Goal: Transaction & Acquisition: Purchase product/service

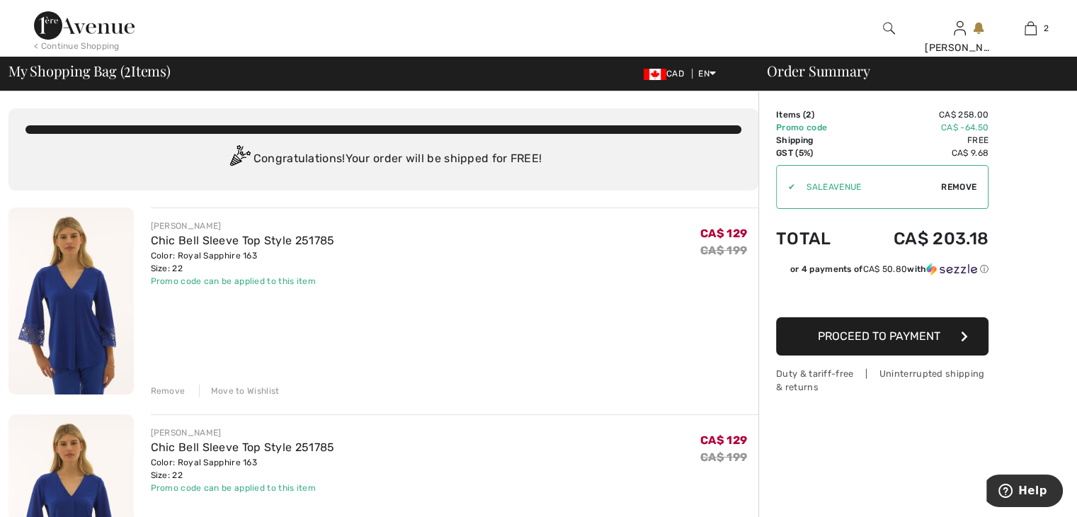
click at [168, 389] on div "Remove" at bounding box center [168, 391] width 35 height 13
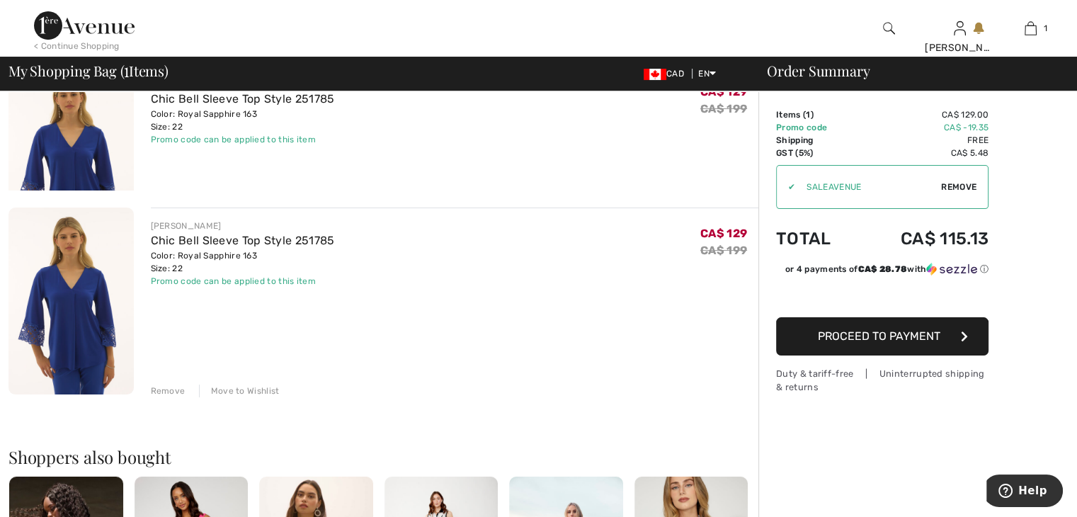
scroll to position [123, 0]
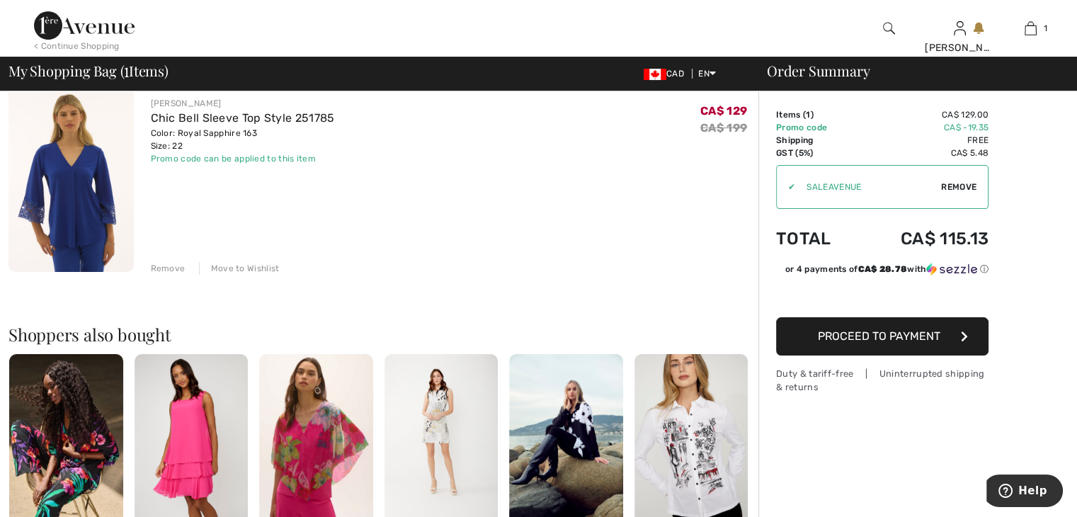
click at [159, 263] on div "Remove" at bounding box center [168, 268] width 35 height 13
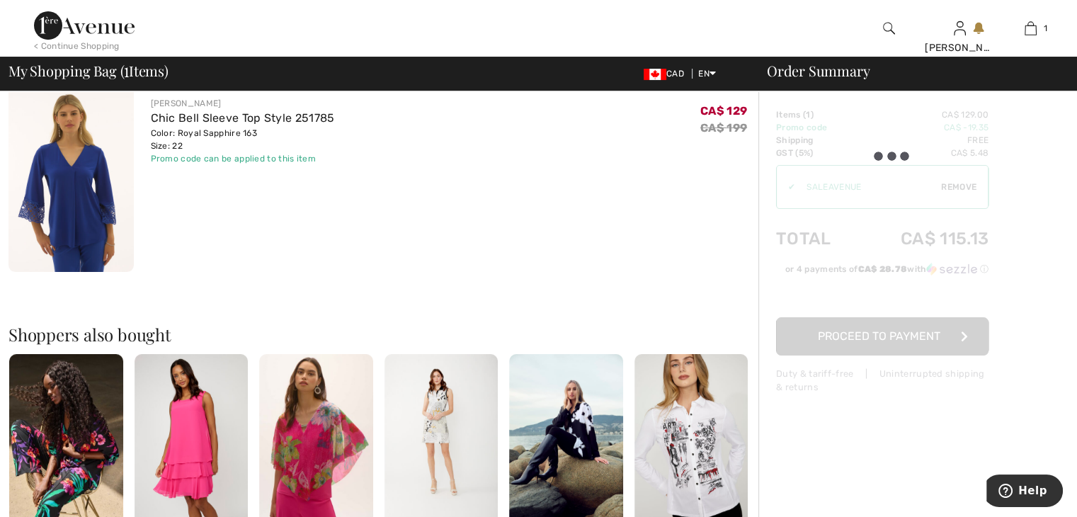
scroll to position [331, 0]
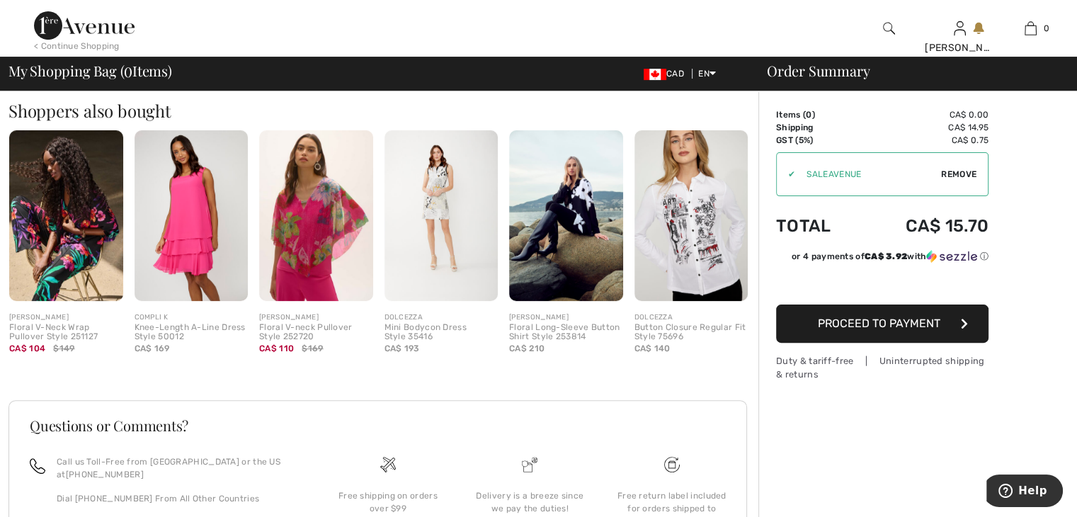
click at [699, 258] on img at bounding box center [691, 215] width 114 height 171
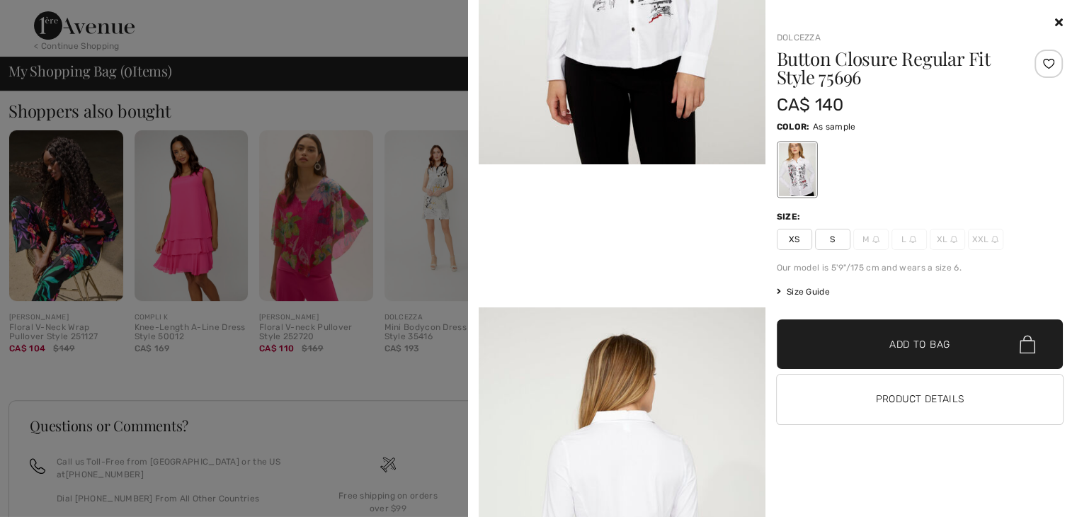
scroll to position [708, 0]
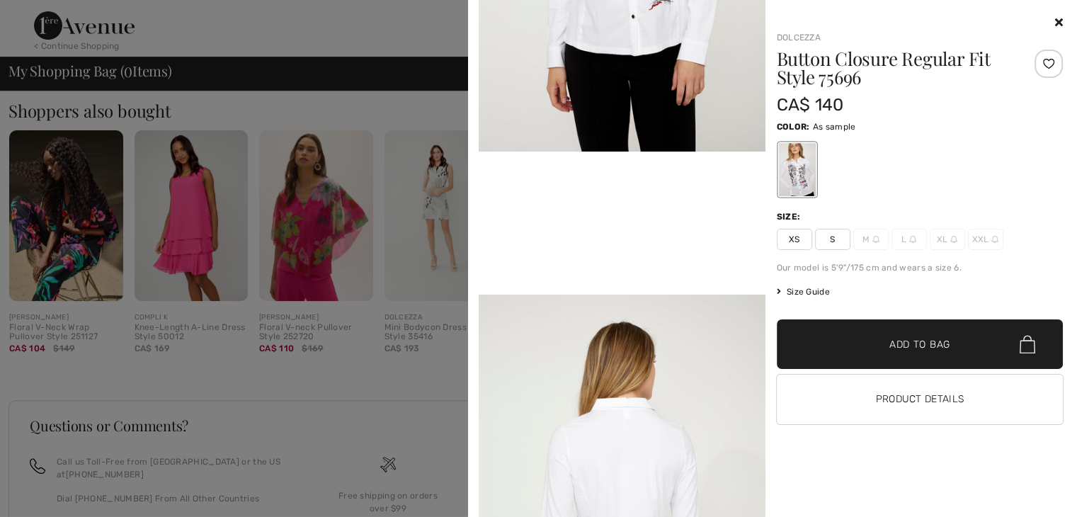
click at [1057, 21] on icon at bounding box center [1059, 21] width 8 height 11
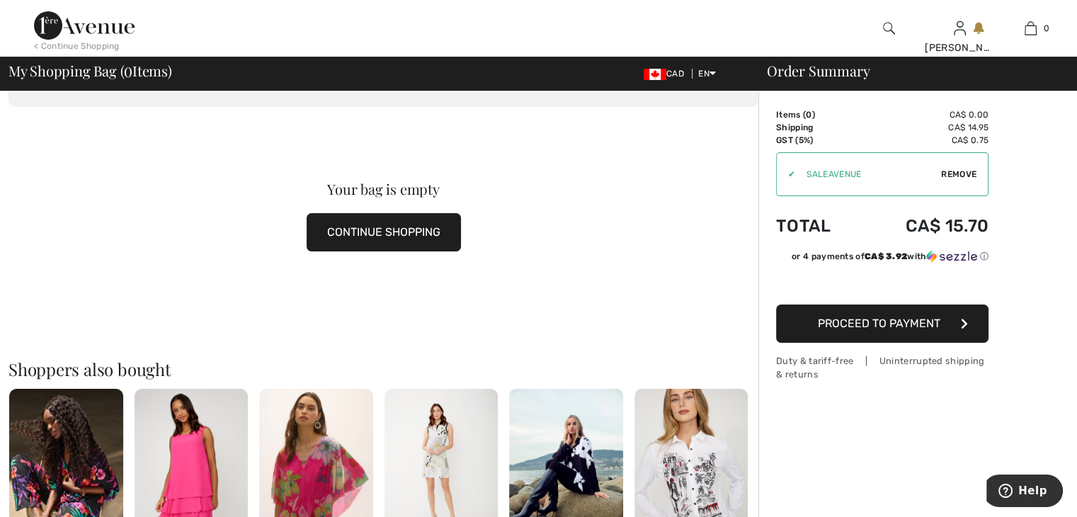
scroll to position [0, 0]
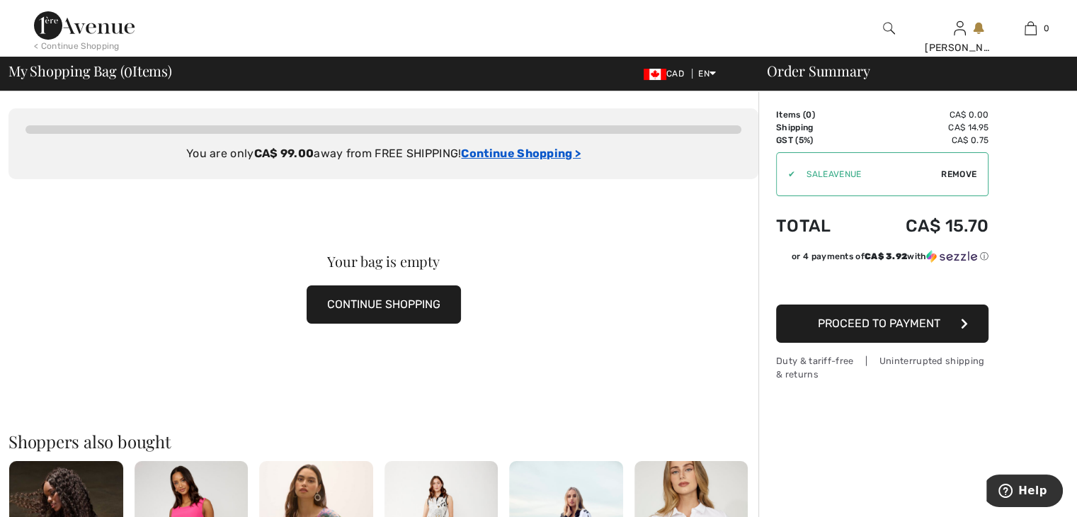
click at [467, 154] on ins "Continue Shopping >" at bounding box center [521, 153] width 120 height 13
click at [493, 154] on ins "Continue Shopping >" at bounding box center [521, 153] width 120 height 13
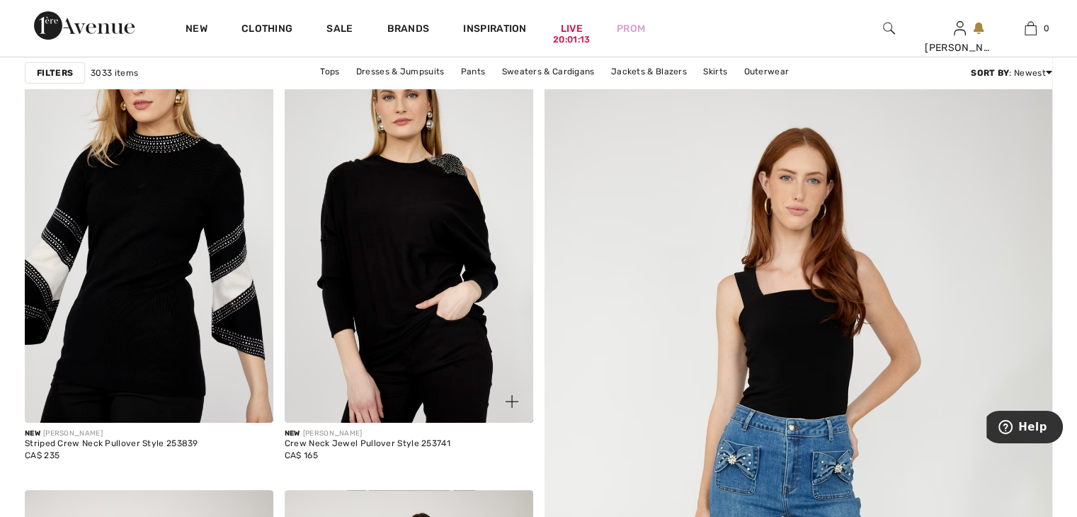
scroll to position [212, 0]
click at [382, 236] on img at bounding box center [409, 236] width 249 height 372
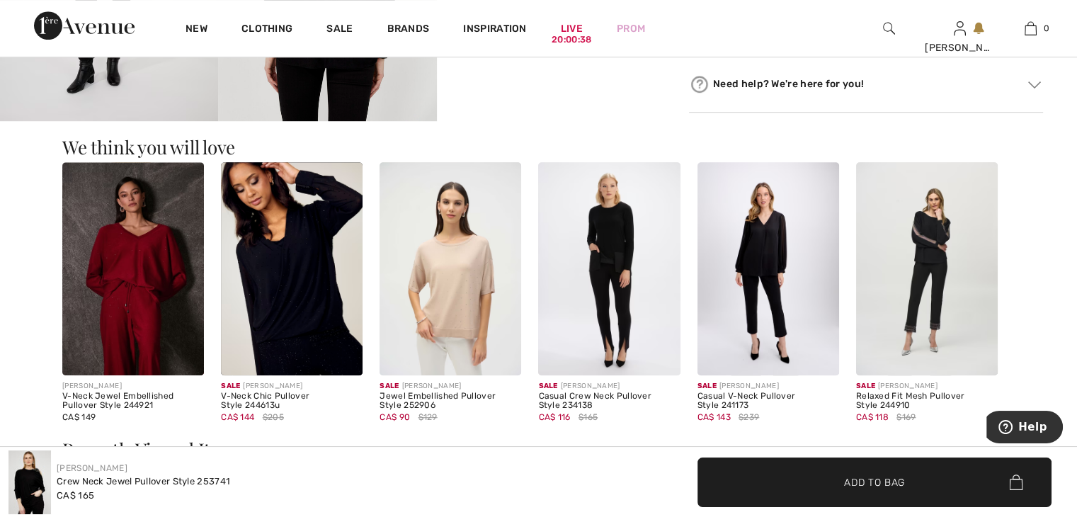
scroll to position [850, 0]
click at [298, 258] on img at bounding box center [292, 267] width 142 height 212
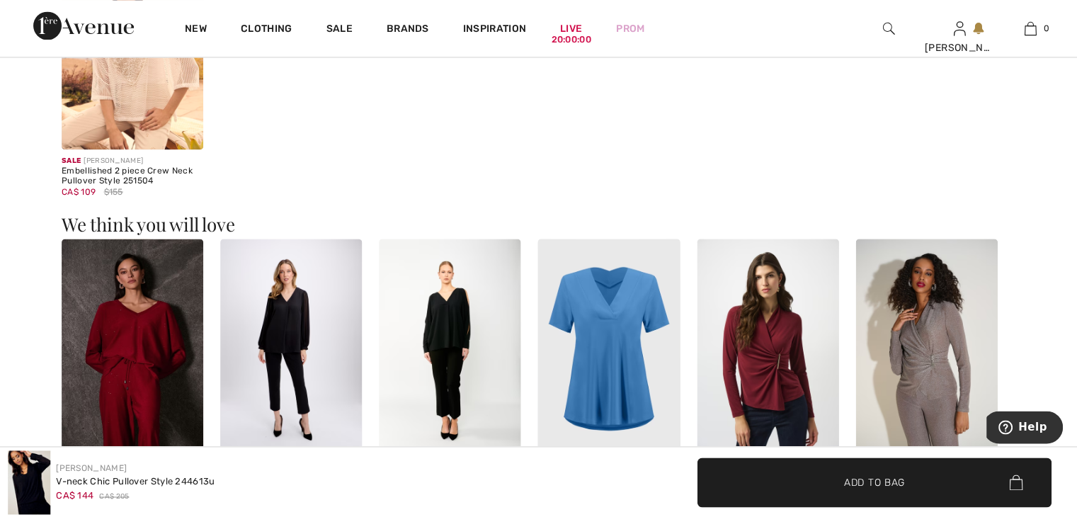
scroll to position [1482, 0]
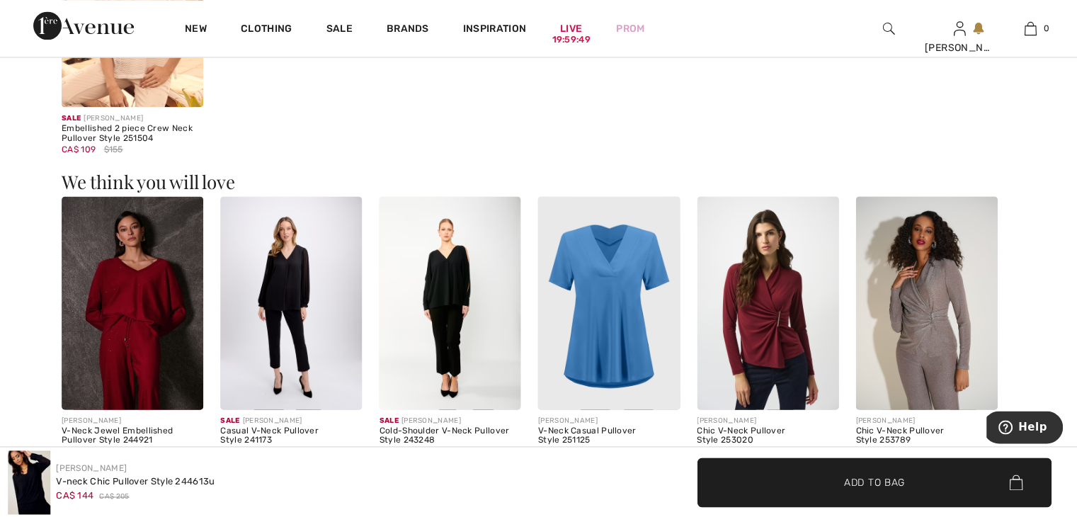
click at [288, 267] on img at bounding box center [292, 302] width 142 height 212
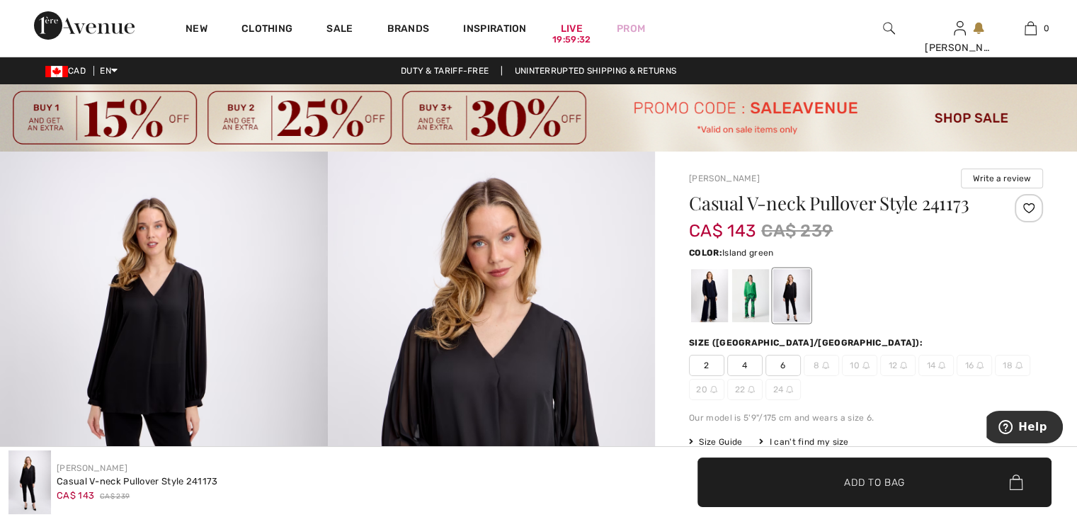
click at [752, 288] on div at bounding box center [750, 295] width 37 height 53
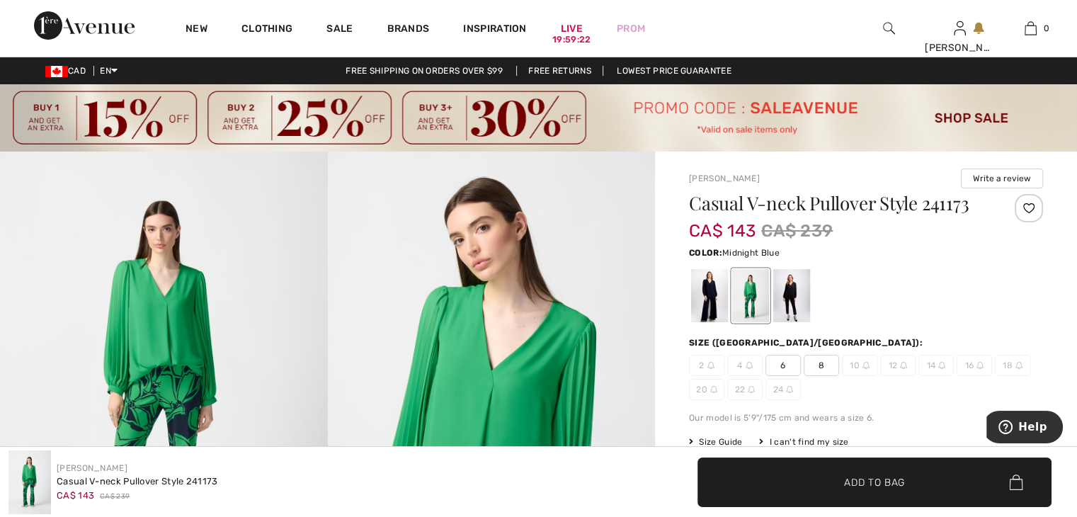
click at [711, 292] on div at bounding box center [709, 295] width 37 height 53
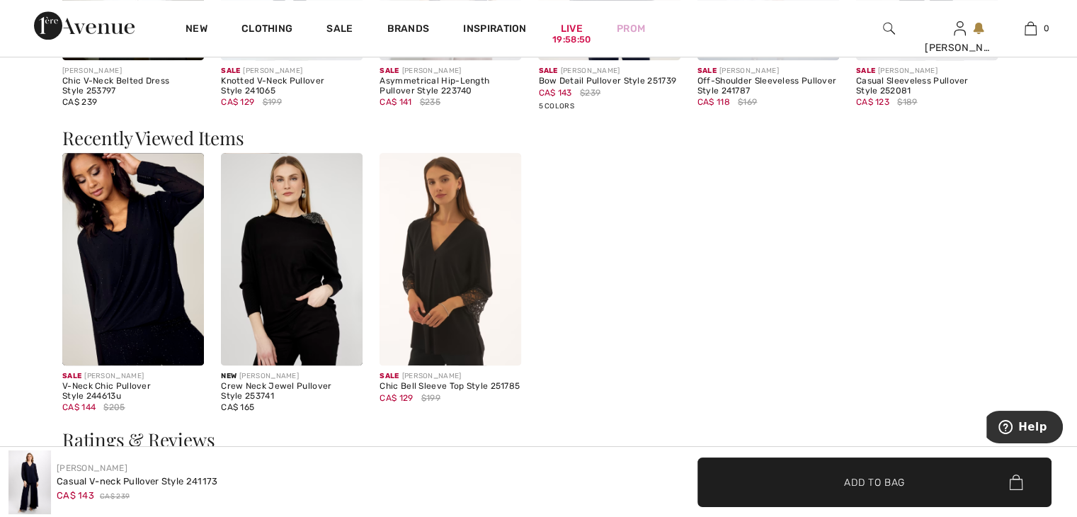
scroll to position [1204, 0]
click at [464, 262] on img at bounding box center [451, 258] width 142 height 212
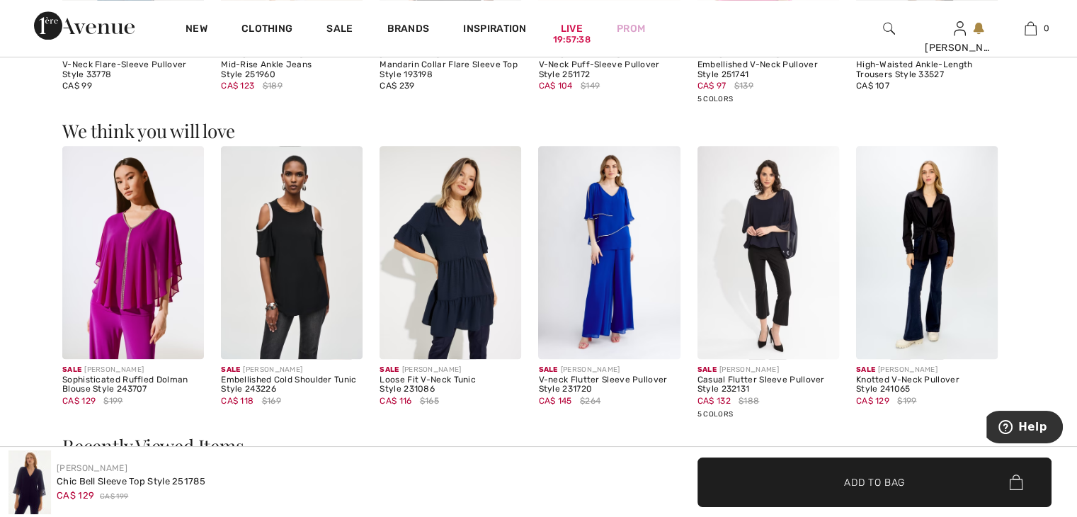
scroll to position [1770, 0]
